Goal: Transaction & Acquisition: Obtain resource

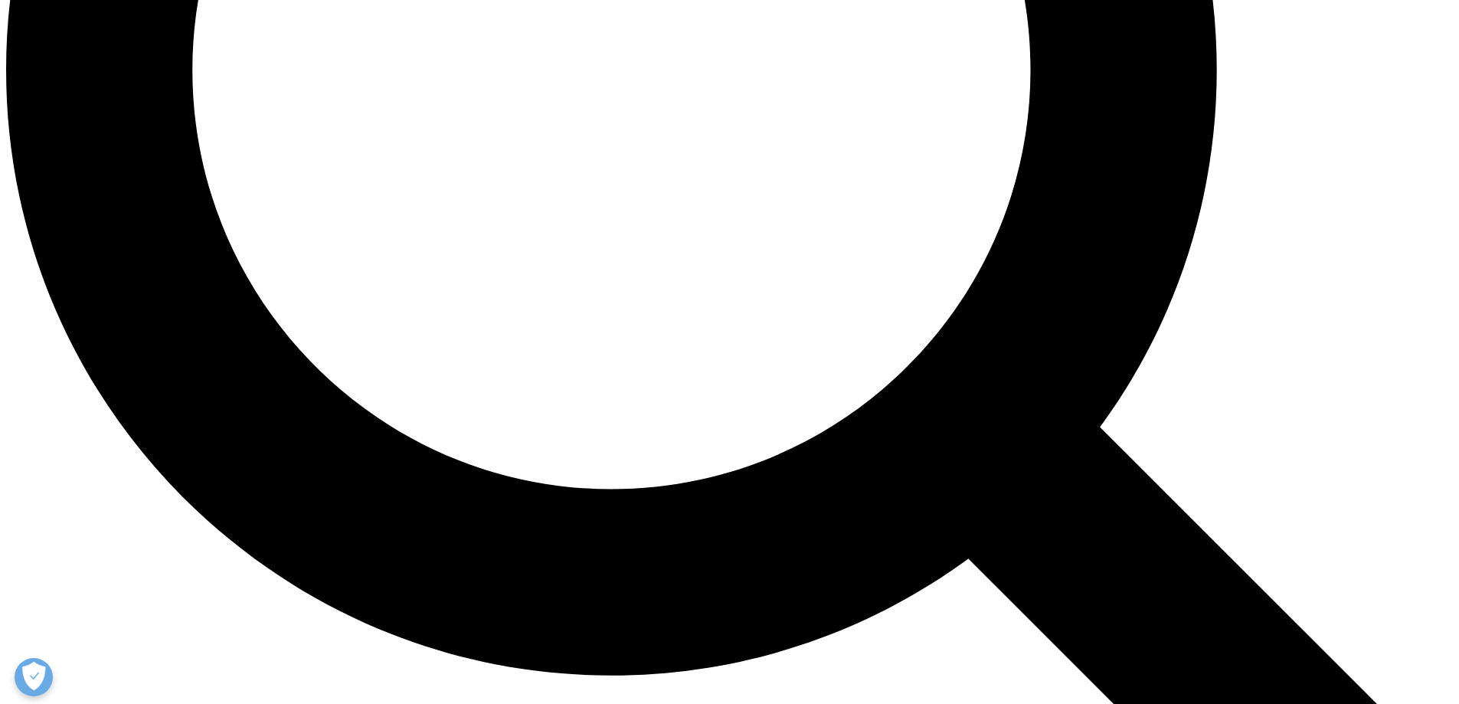
scroll to position [1991, 0]
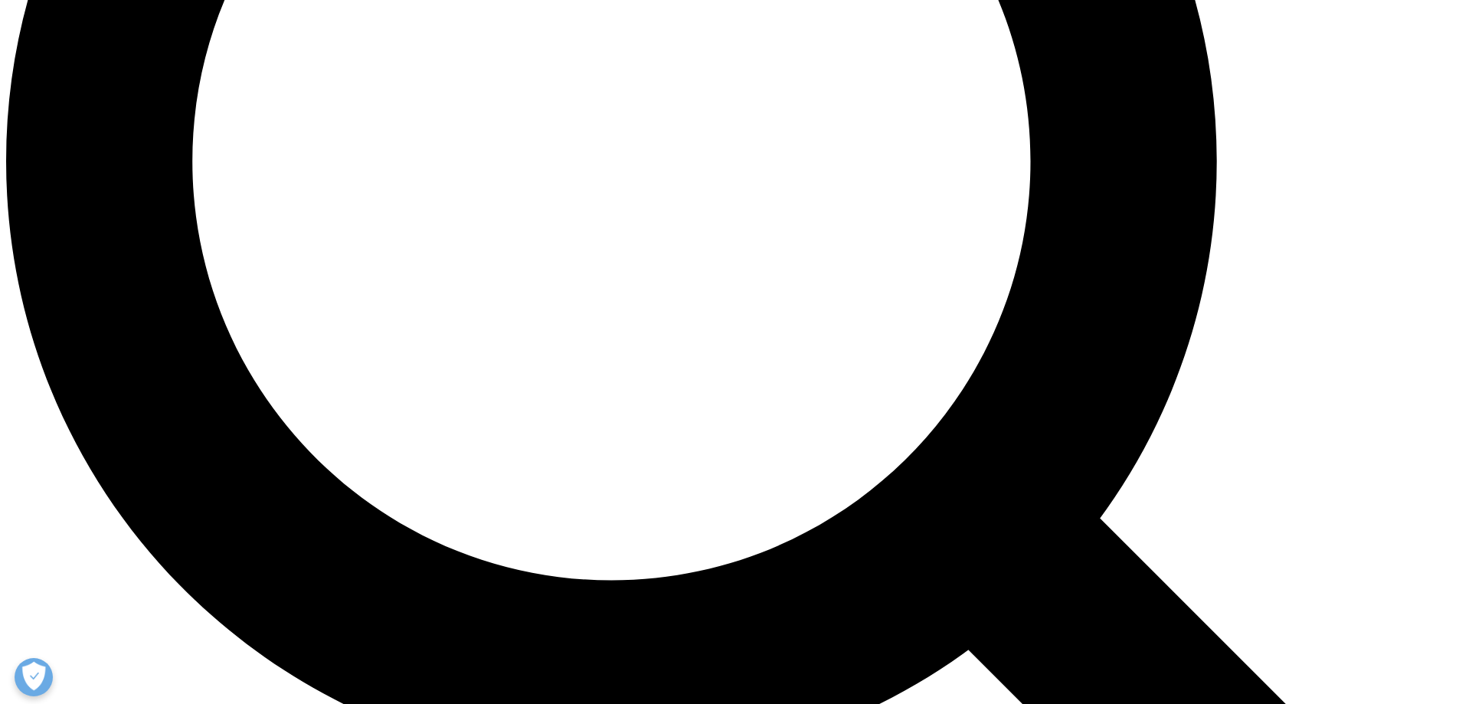
scroll to position [1838, 0]
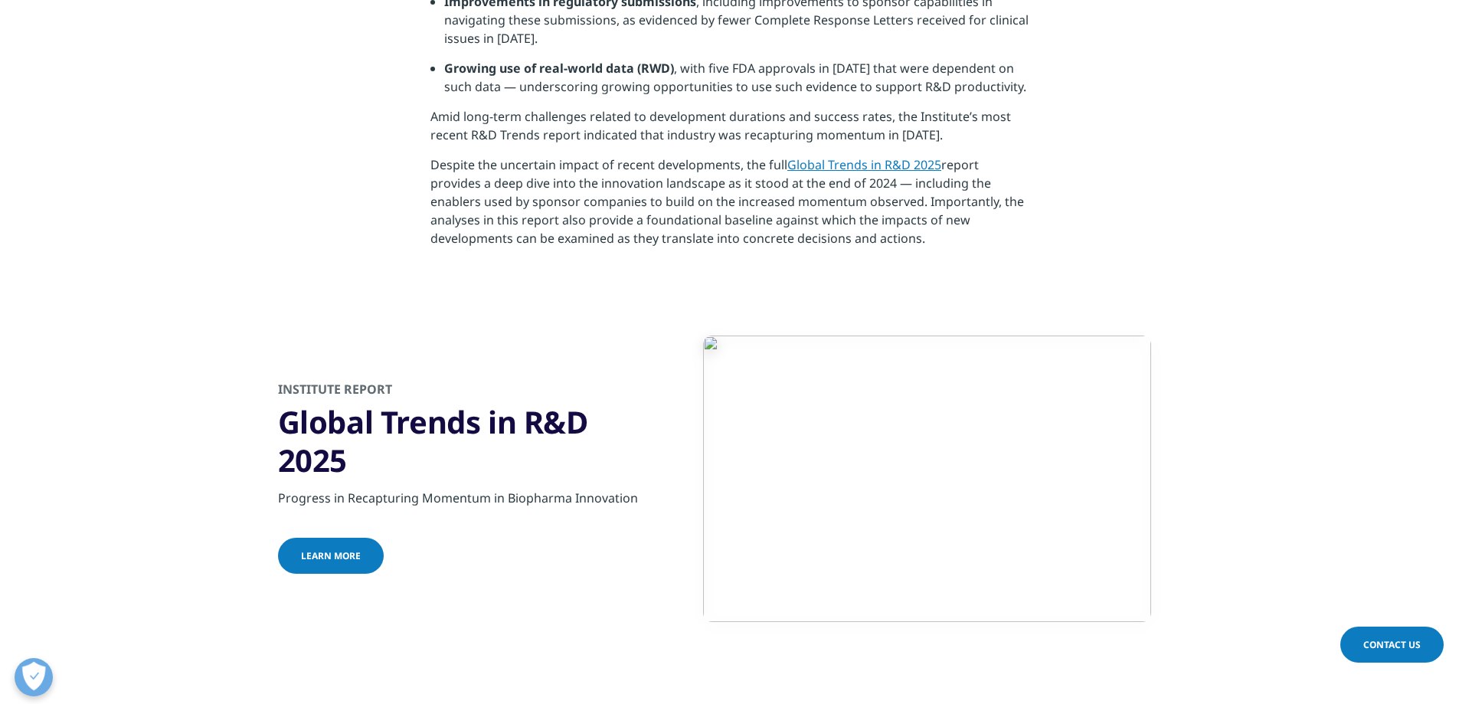
click at [862, 164] on link "Global Trends in R&D 2025" at bounding box center [864, 164] width 154 height 17
click at [876, 201] on p "Despite the uncertain impact of recent developments, the full Global Trends in …" at bounding box center [729, 206] width 598 height 103
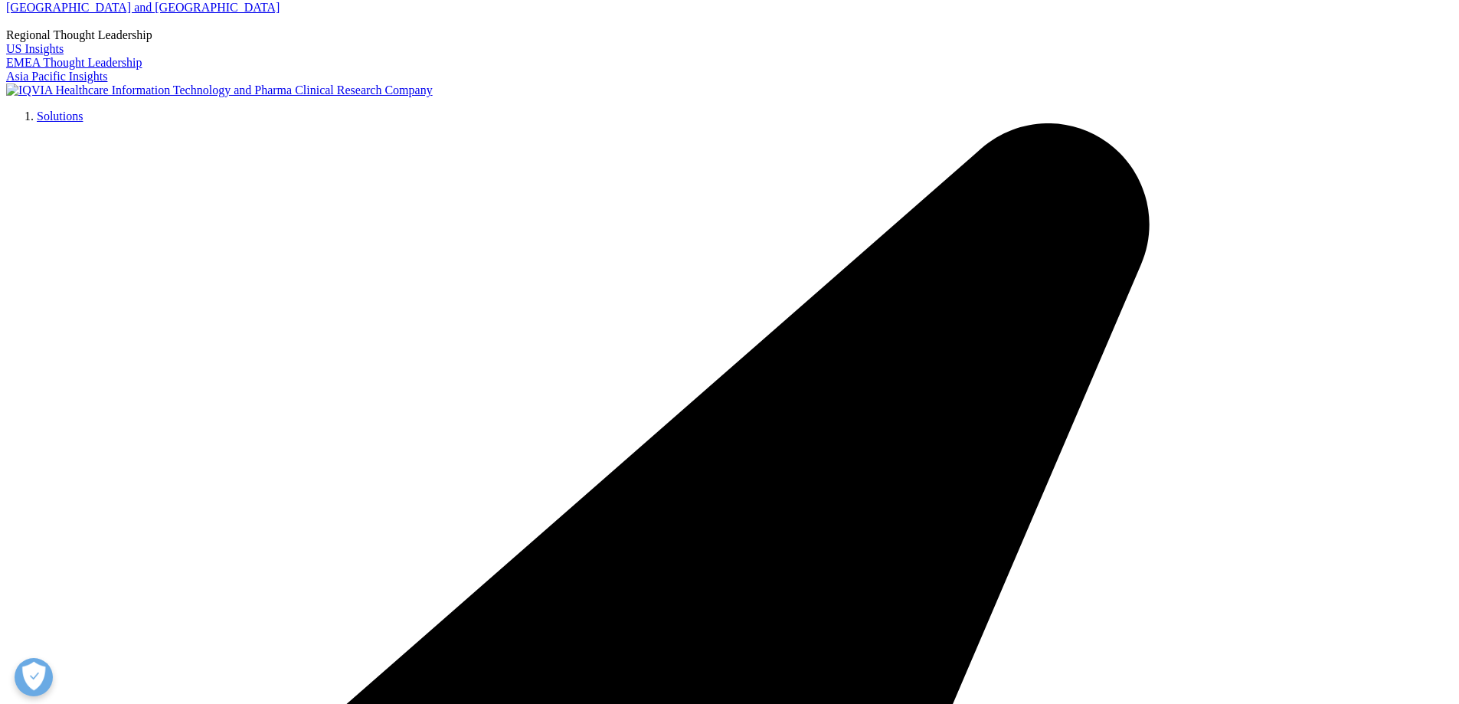
scroll to position [230, 0]
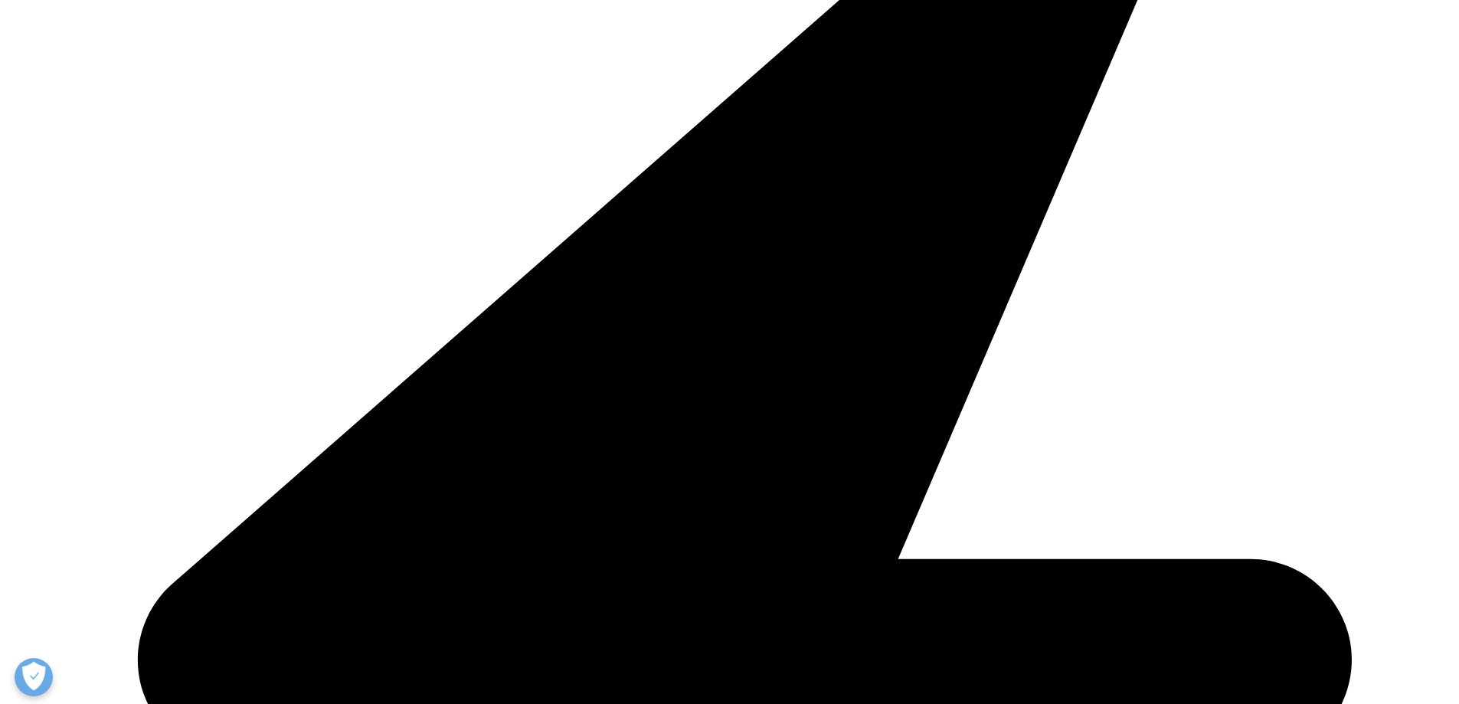
scroll to position [613, 0]
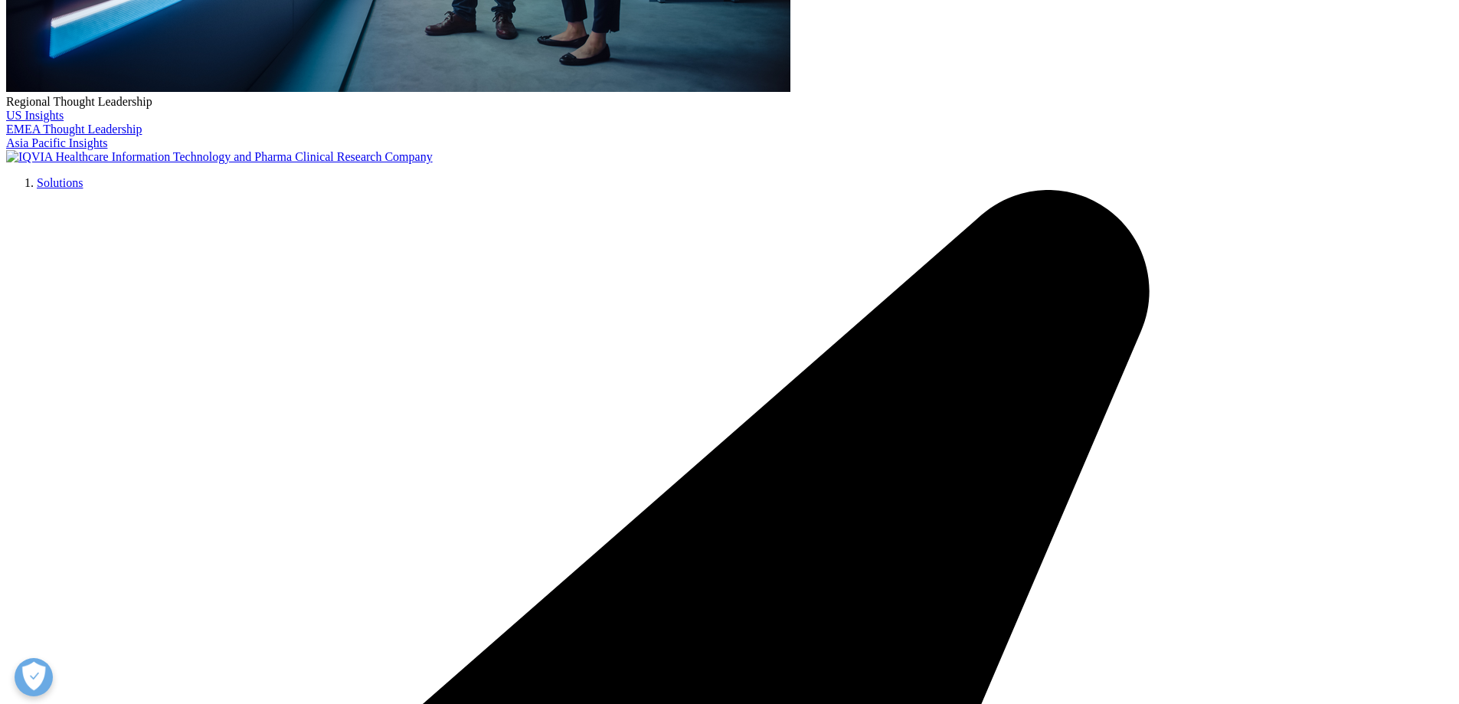
type input "Jakob"
type input "Kyllenbeck"
type input "jakob.kyllenbeck@investorab.com"
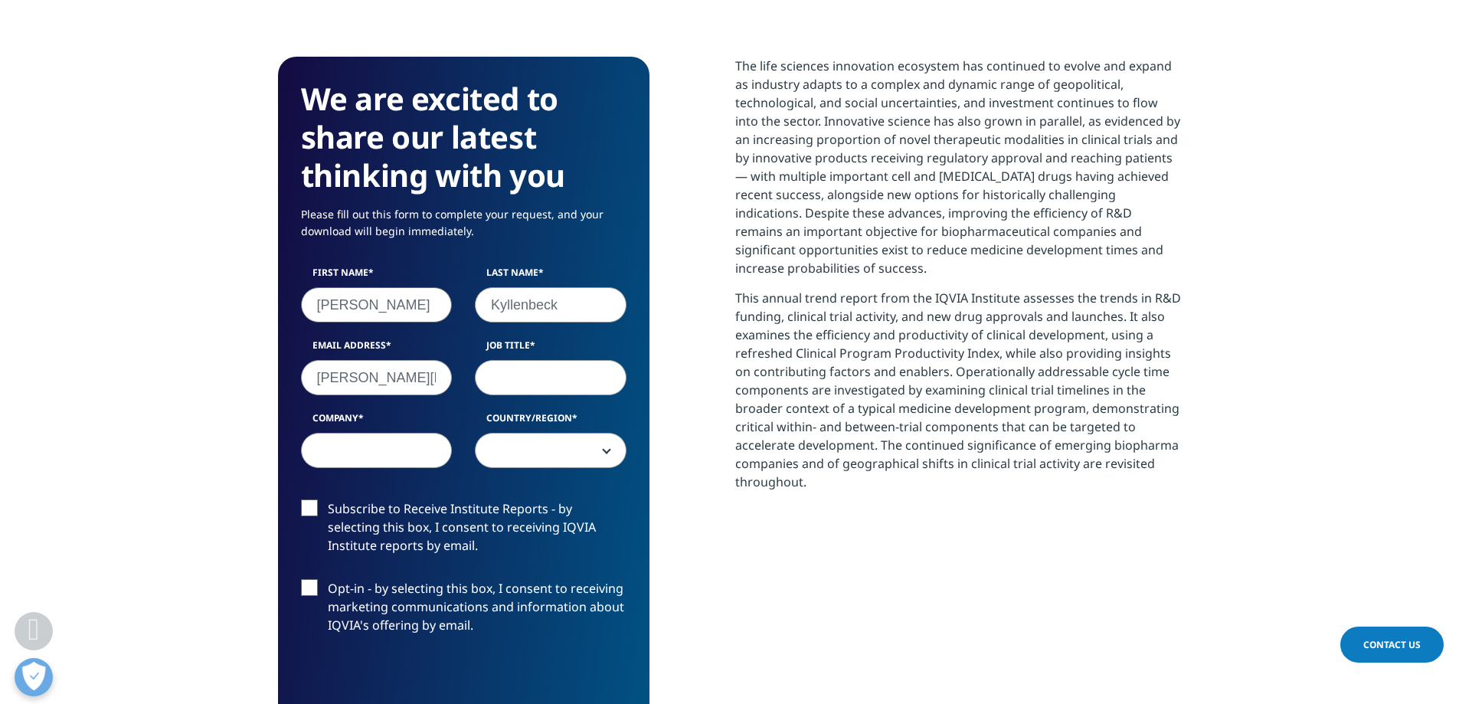
type input "Investor AB"
select select "Sweden"
click at [548, 390] on input "Job Title" at bounding box center [551, 377] width 152 height 35
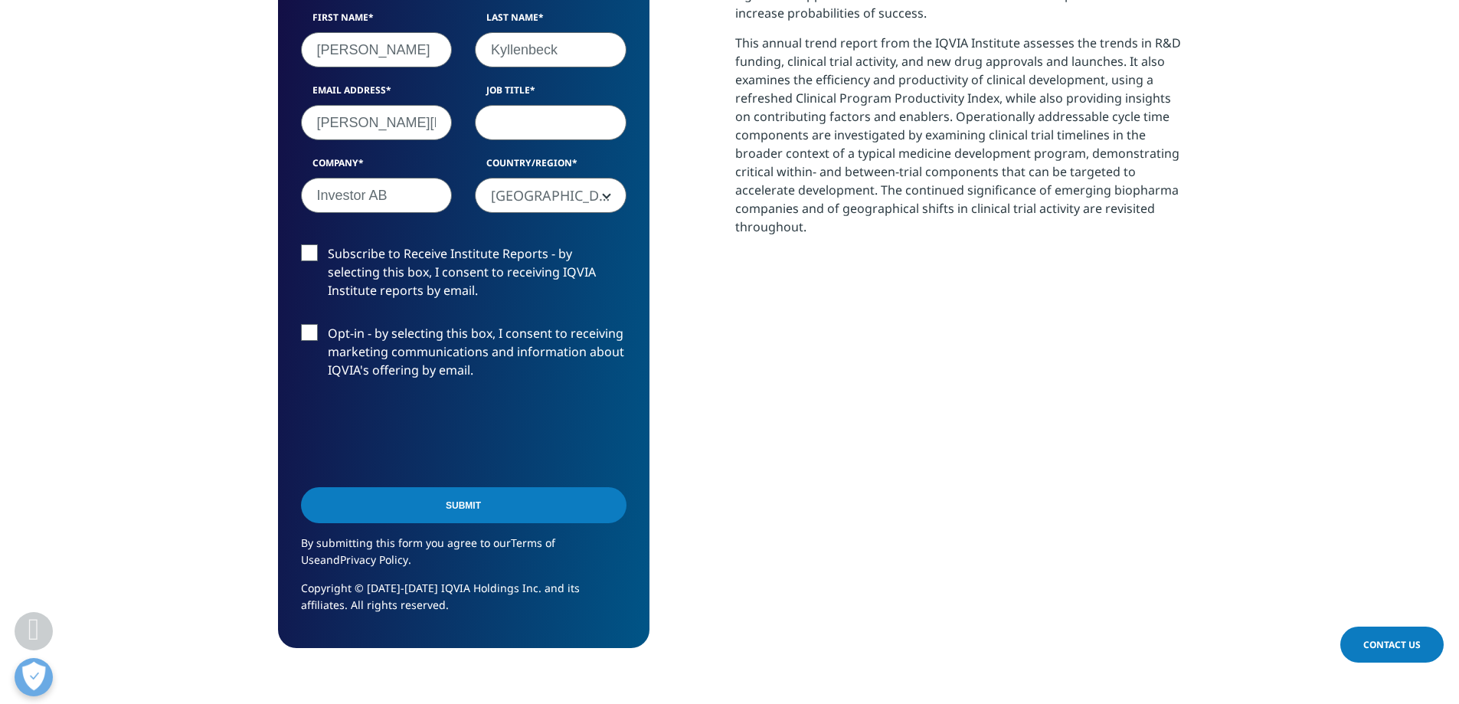
scroll to position [919, 0]
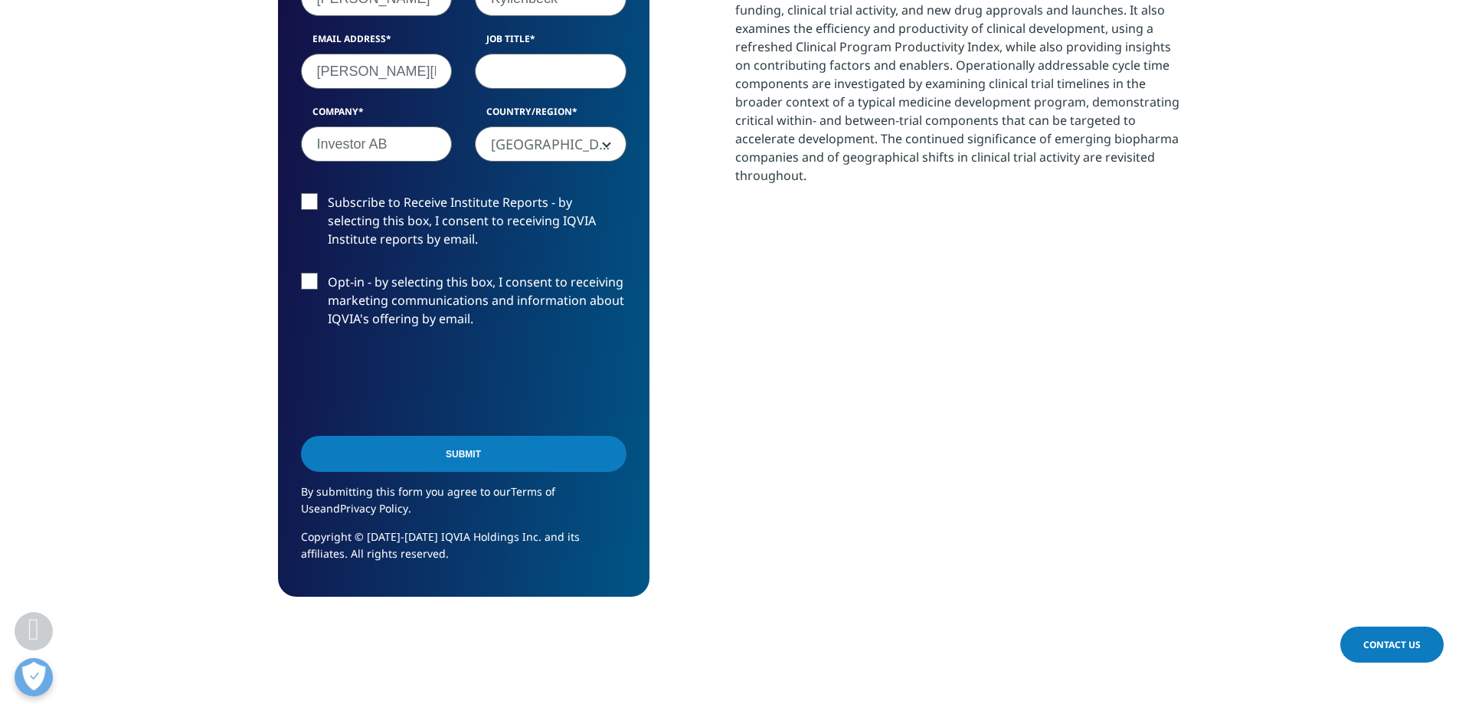
click at [553, 60] on input "Job Title" at bounding box center [551, 71] width 152 height 35
type input "Investment associate"
click at [409, 456] on input "Submit" at bounding box center [463, 454] width 325 height 36
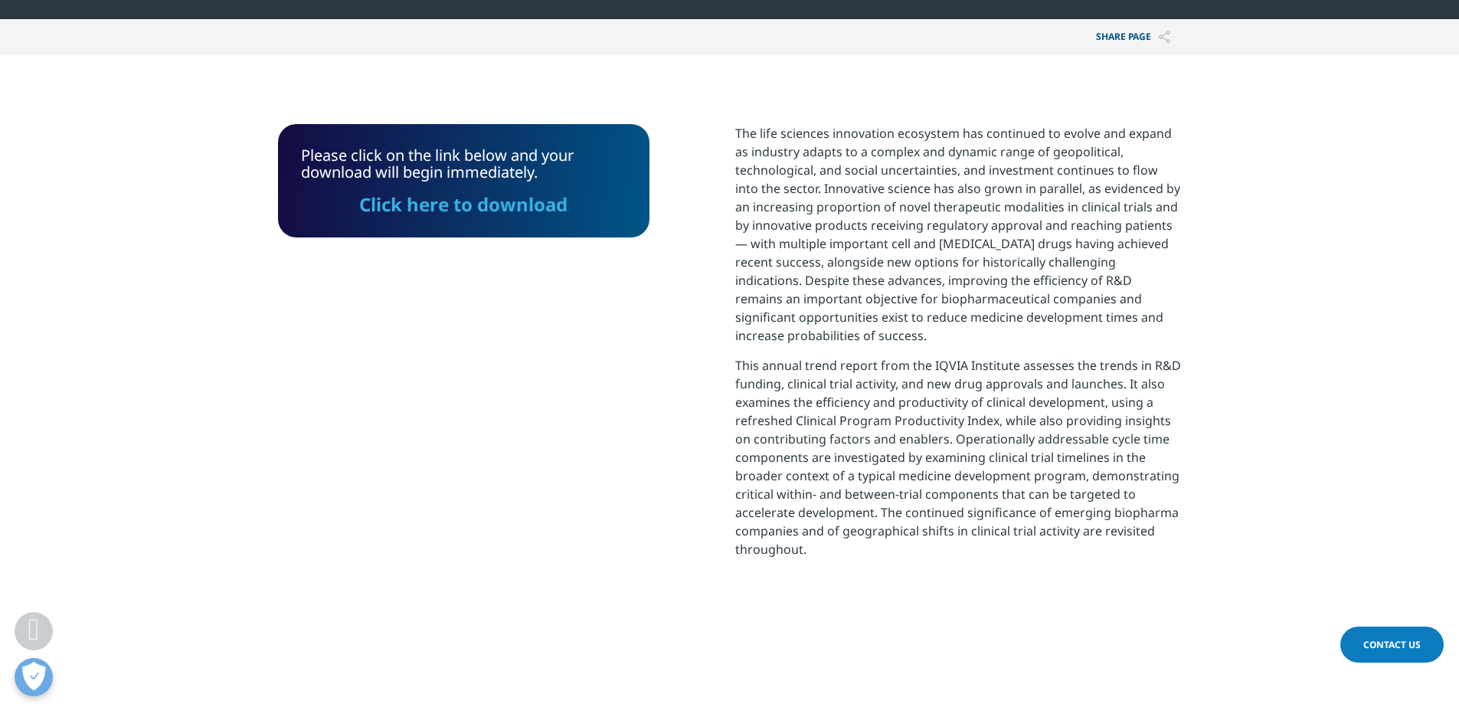
scroll to position [539, 0]
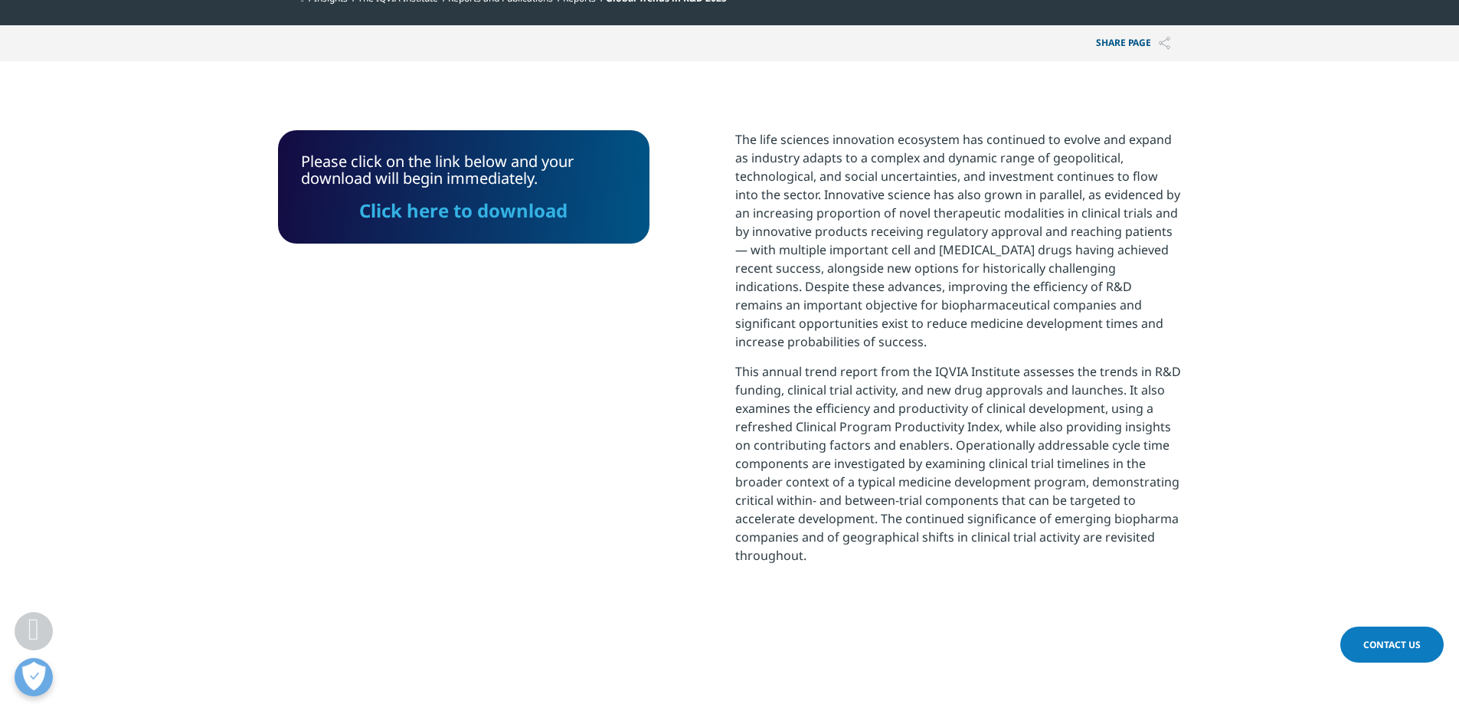
click at [425, 208] on link "Click here to download" at bounding box center [463, 210] width 208 height 25
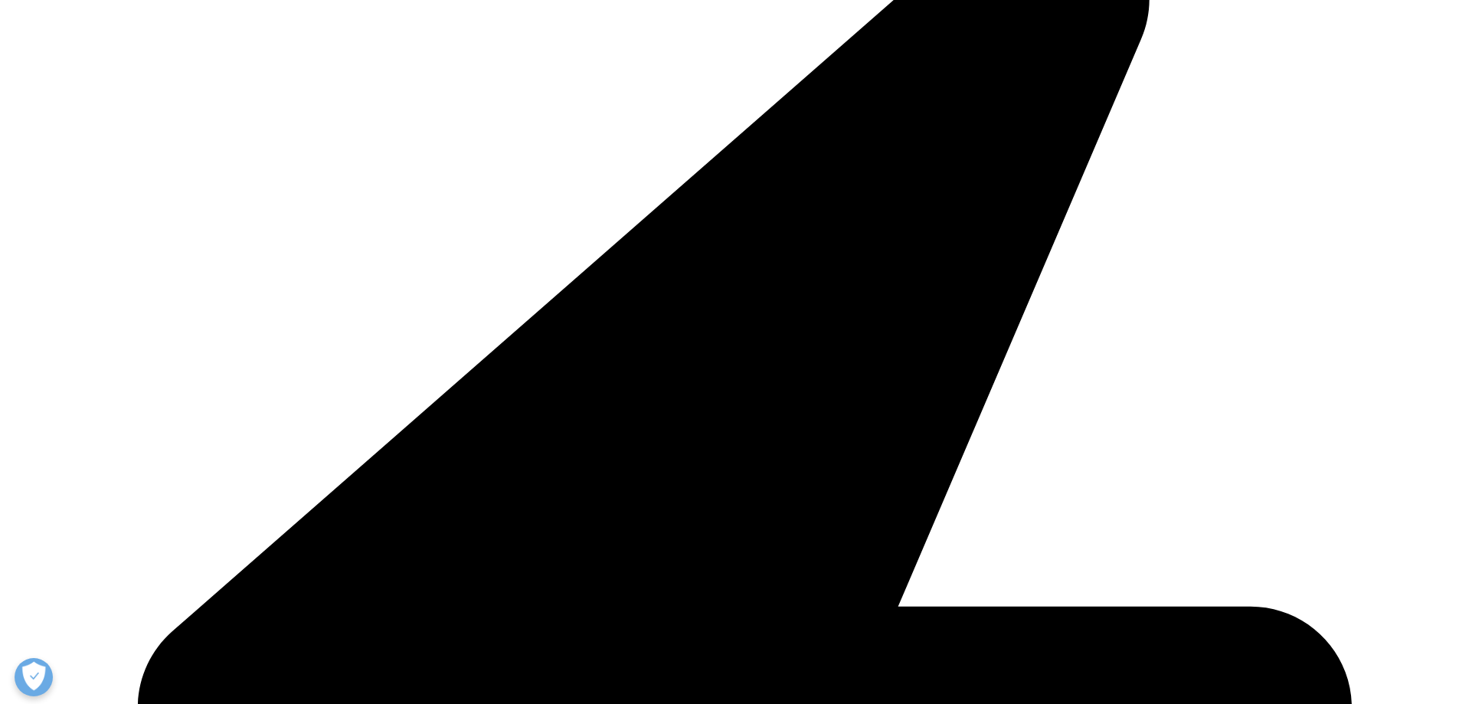
scroll to position [460, 0]
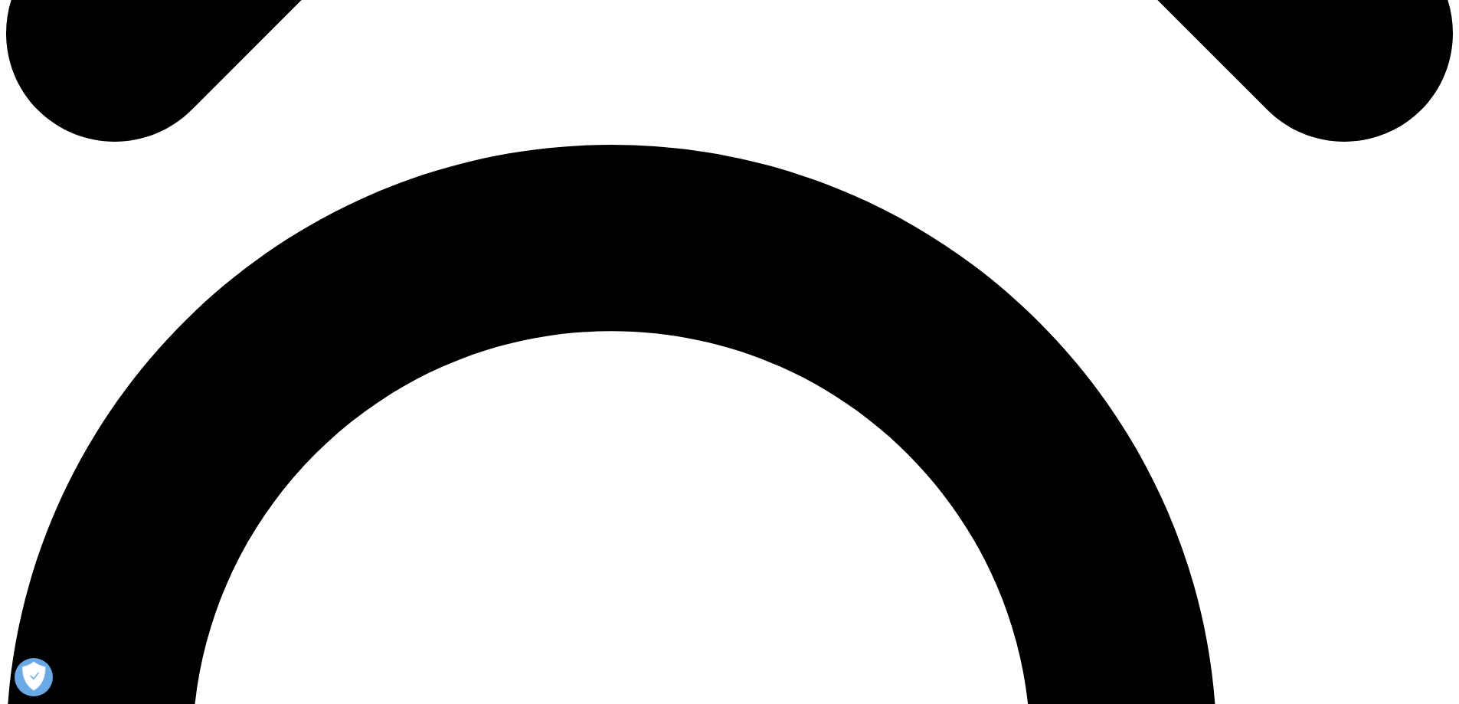
scroll to position [1328, 0]
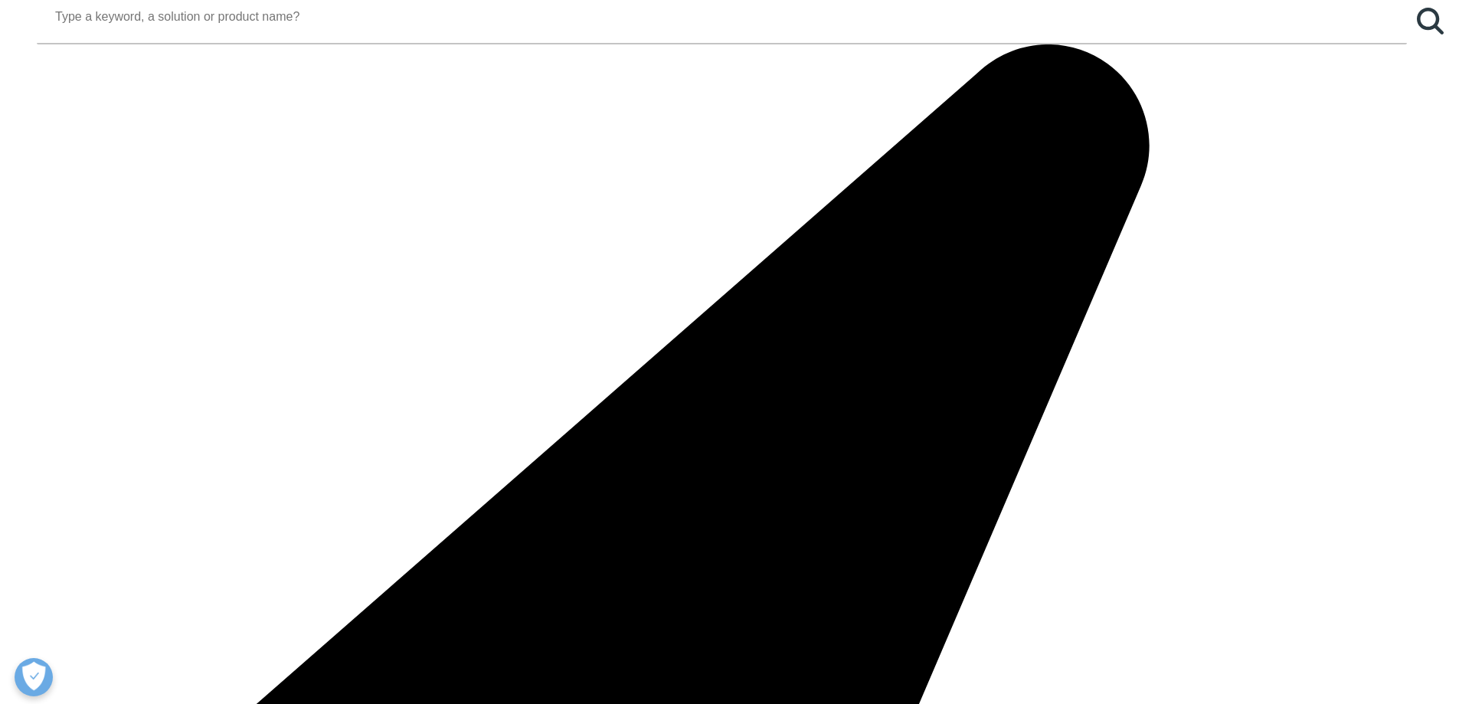
scroll to position [2094, 0]
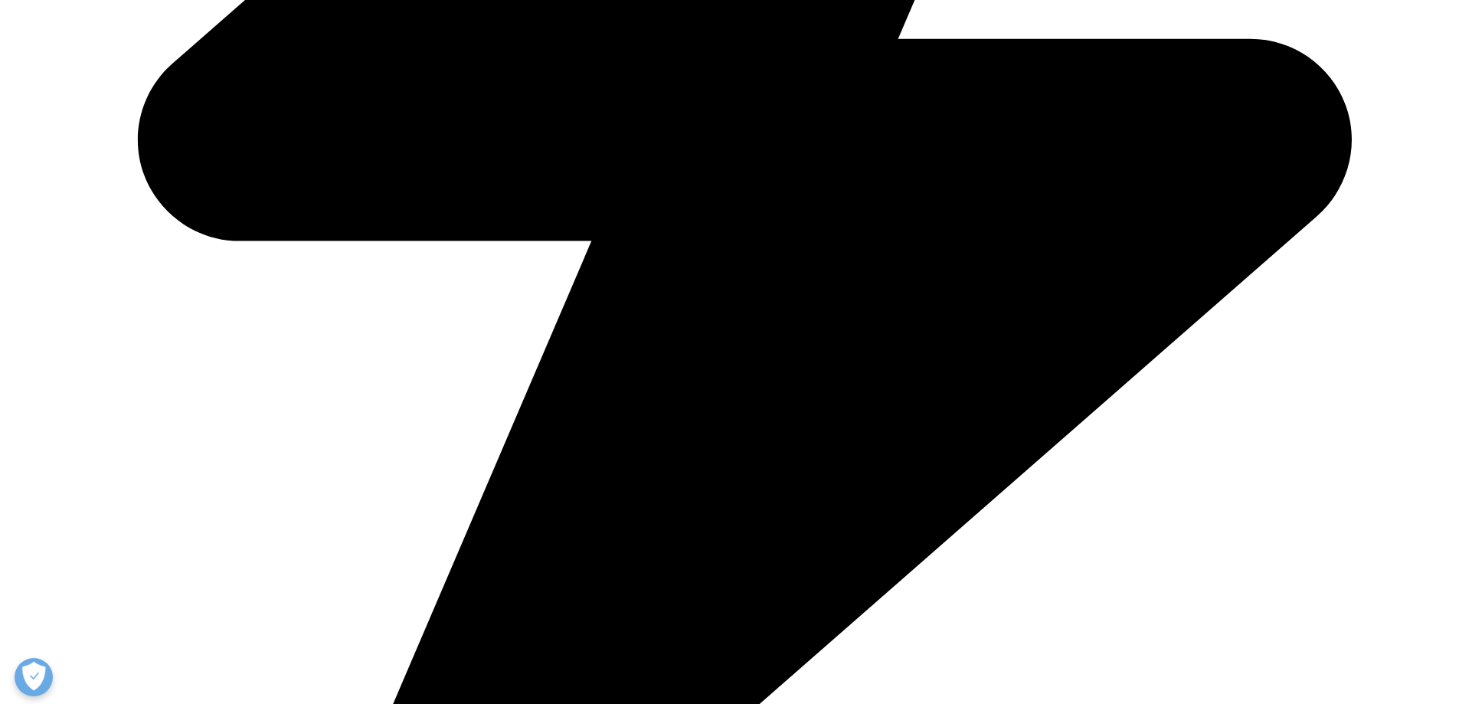
scroll to position [3166, 0]
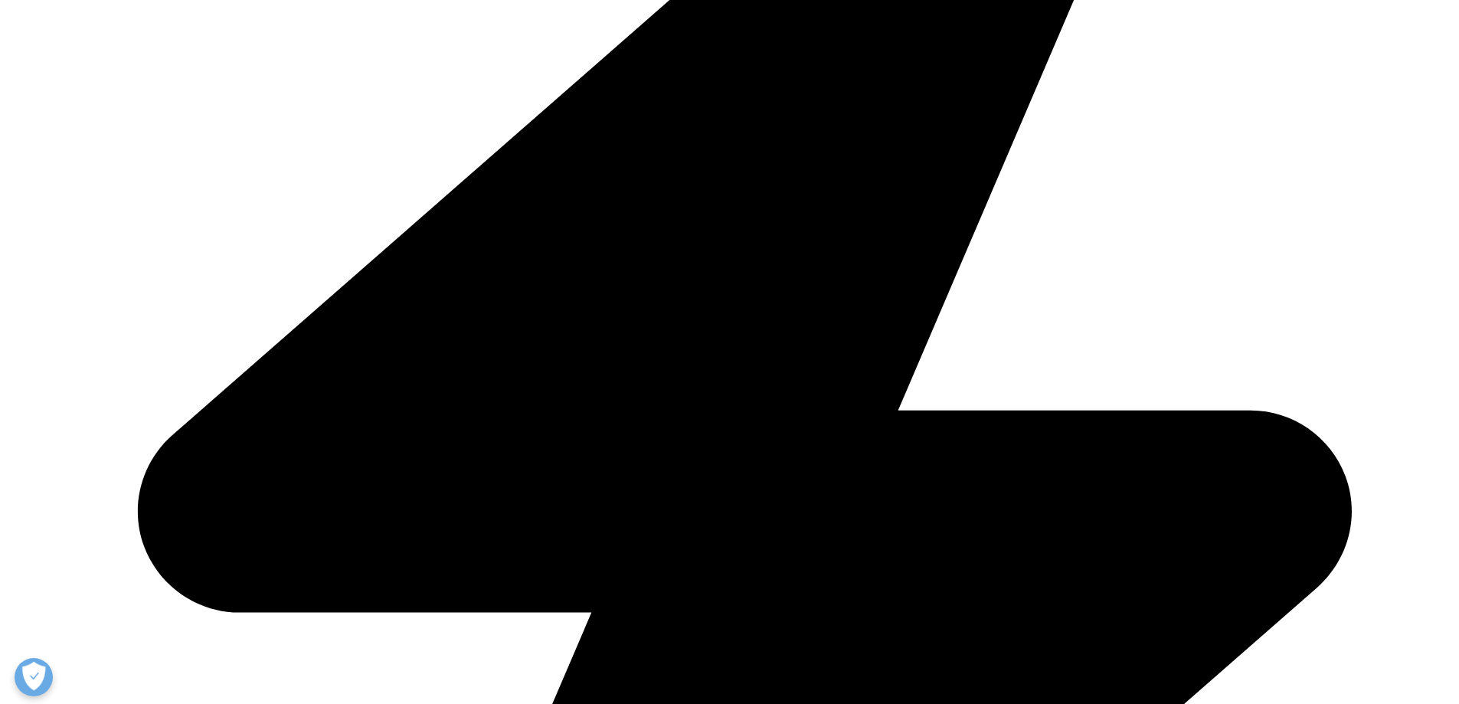
scroll to position [1251, 0]
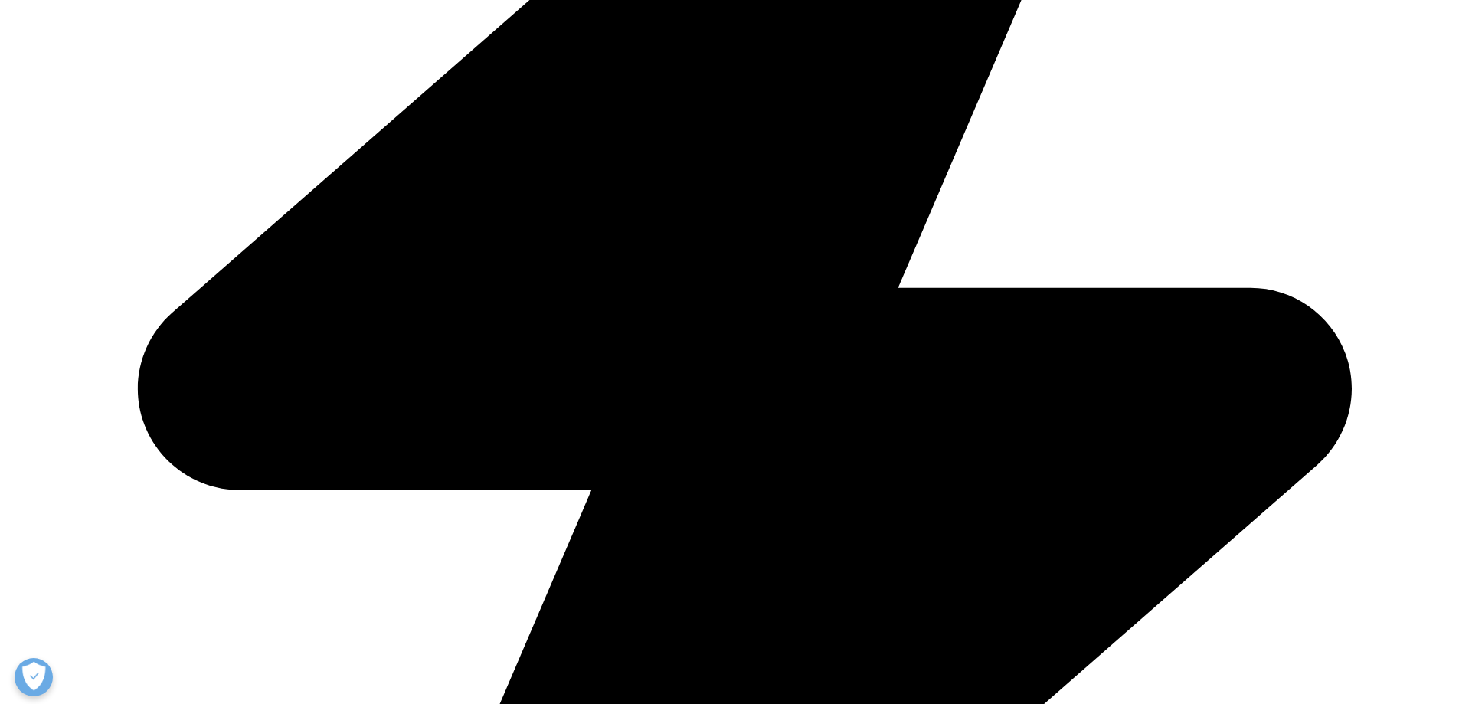
scroll to position [5437, 0]
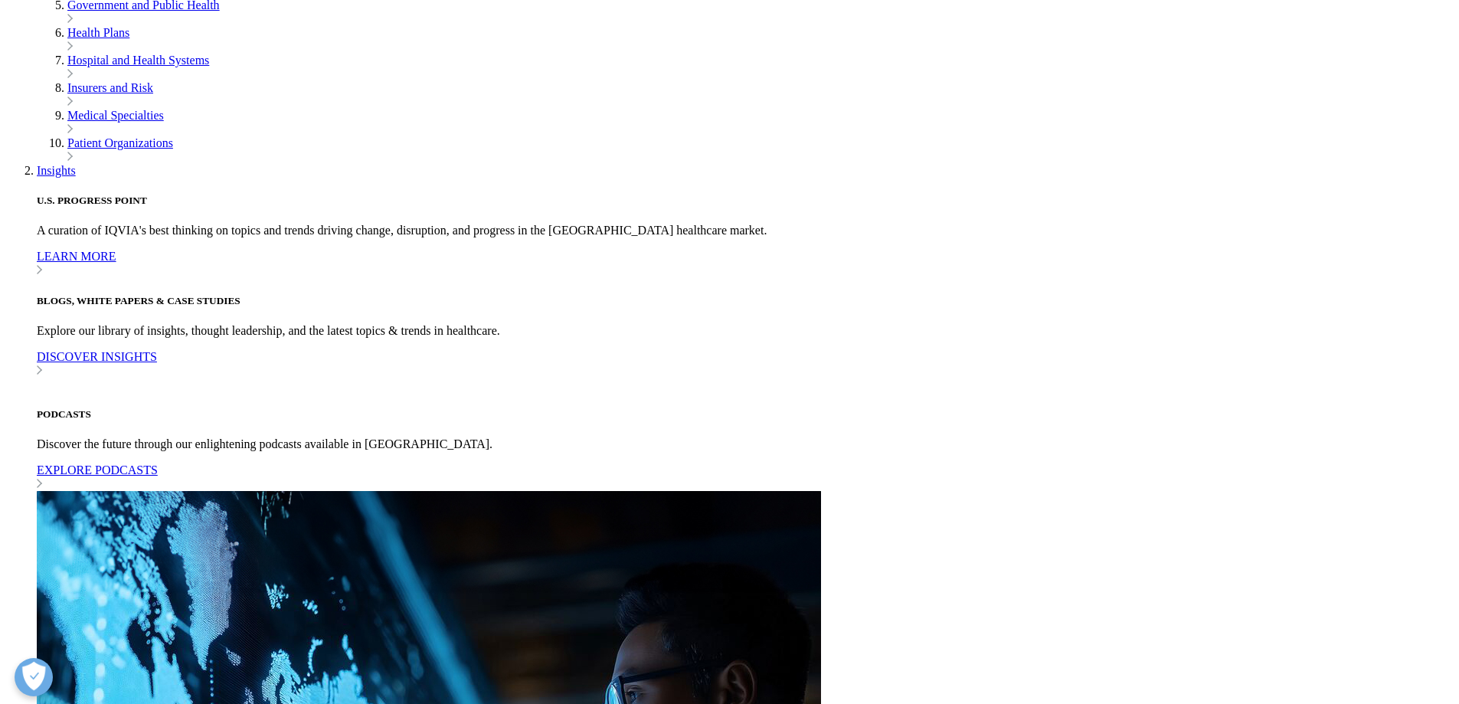
scroll to position [536, 0]
